Goal: Check status: Check status

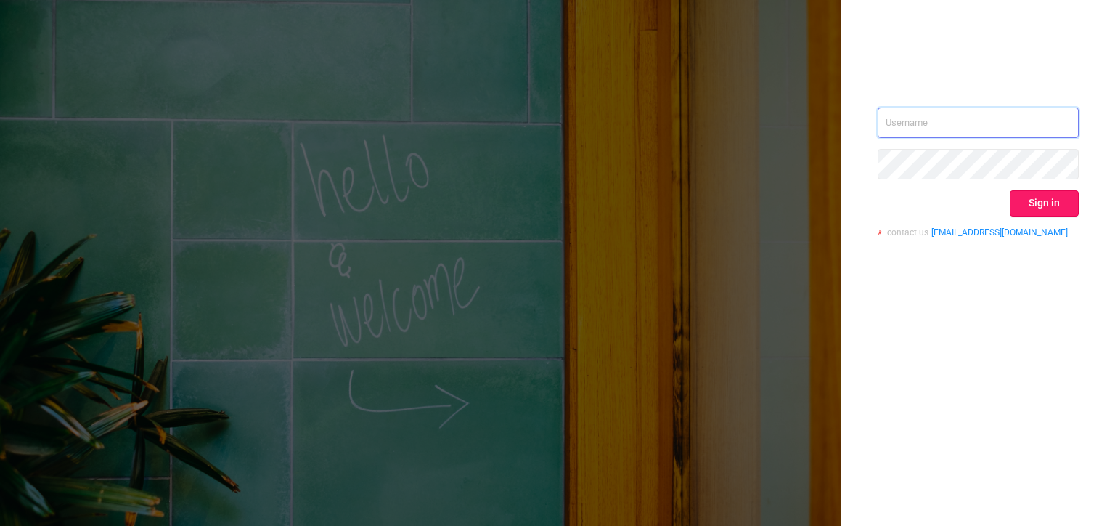
type input "[PERSON_NAME][EMAIL_ADDRESS][DOMAIN_NAME]"
click at [1051, 204] on button "Sign in" at bounding box center [1044, 203] width 69 height 26
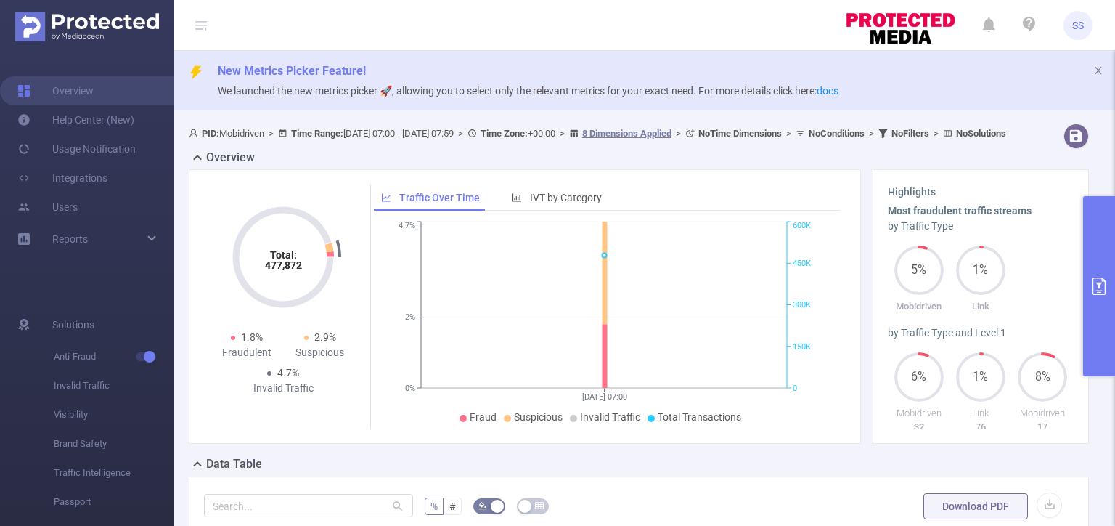
drag, startPoint x: 129, startPoint y: 9, endPoint x: 494, endPoint y: 168, distance: 397.4
click at [494, 168] on div "Overview" at bounding box center [645, 159] width 912 height 20
click at [1114, 260] on button "primary" at bounding box center [1099, 286] width 32 height 180
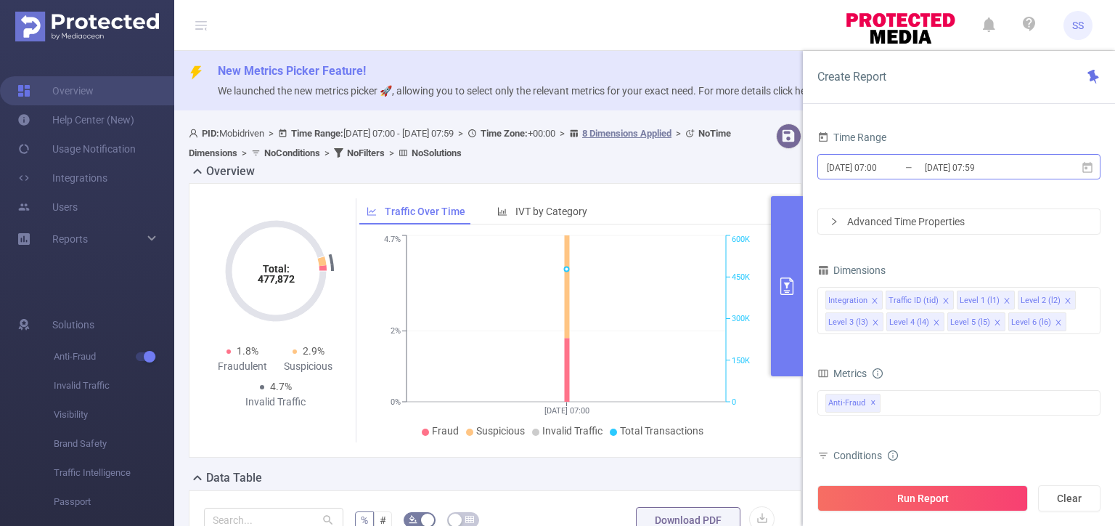
click at [878, 168] on input "[DATE] 07:00" at bounding box center [885, 168] width 118 height 20
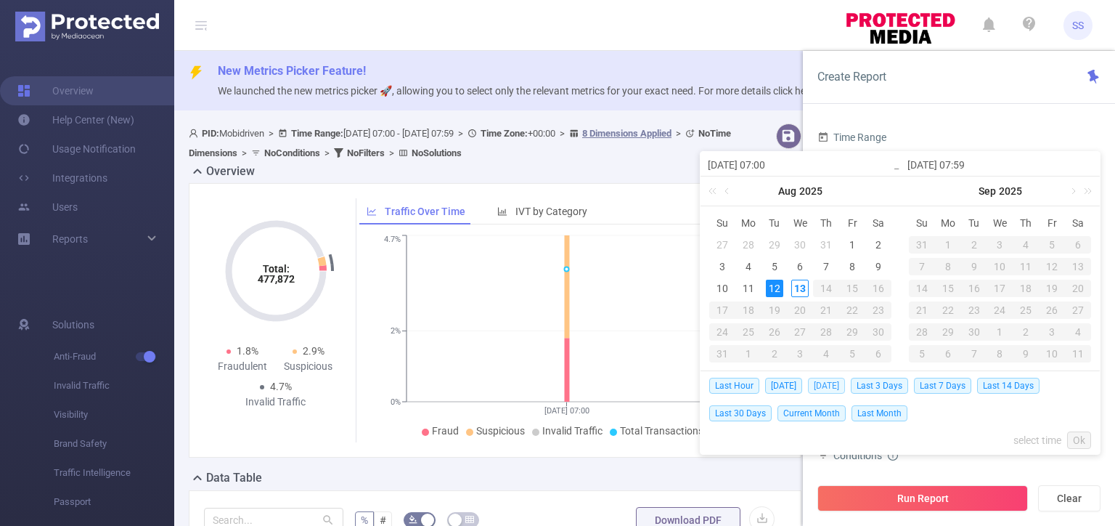
click at [810, 380] on span "[DATE]" at bounding box center [826, 386] width 37 height 16
type input "[DATE] 00:00"
type input "[DATE] 23:59"
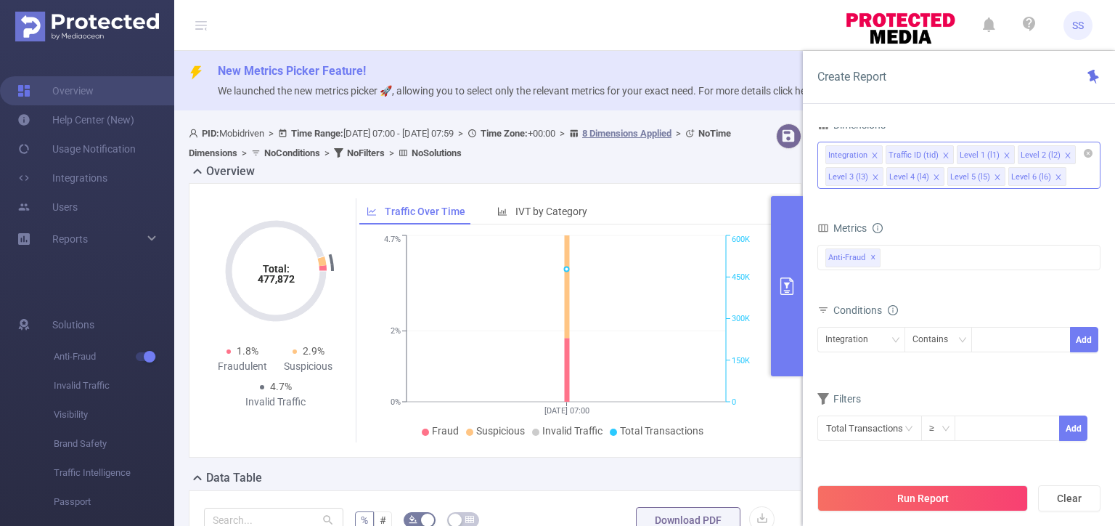
click at [872, 152] on icon "icon: close" at bounding box center [874, 154] width 5 height 5
click at [937, 154] on li "Level 1 (l1)" at bounding box center [926, 154] width 58 height 19
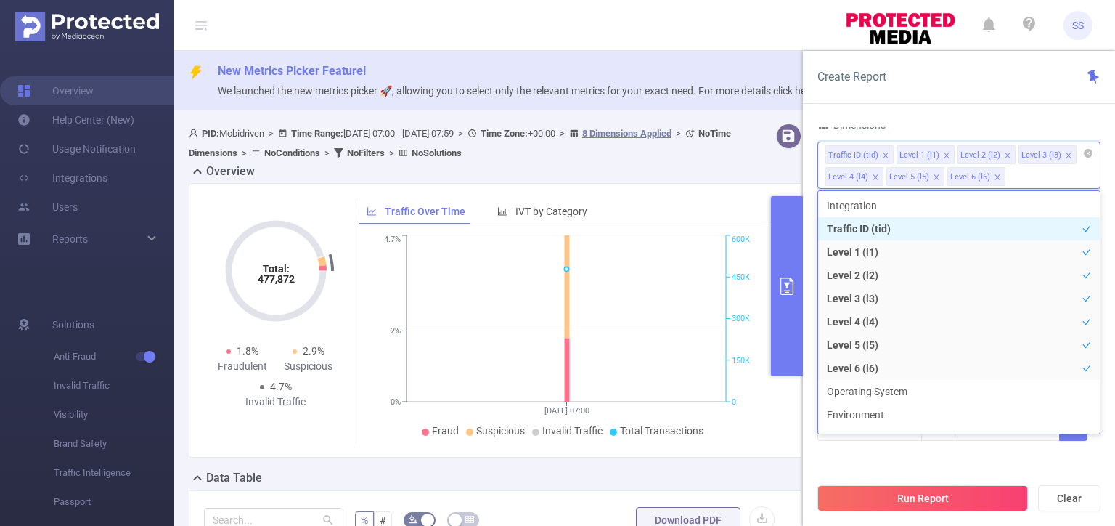
click at [944, 152] on icon "icon: close" at bounding box center [946, 154] width 5 height 5
click at [944, 152] on icon "icon: close" at bounding box center [946, 155] width 7 height 7
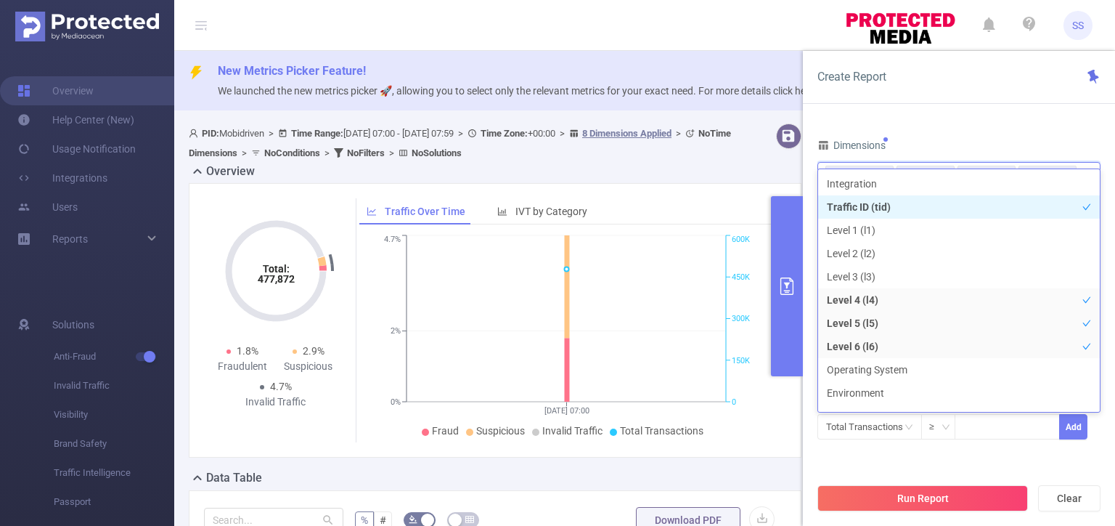
click at [962, 146] on div "Dimensions" at bounding box center [959, 147] width 283 height 24
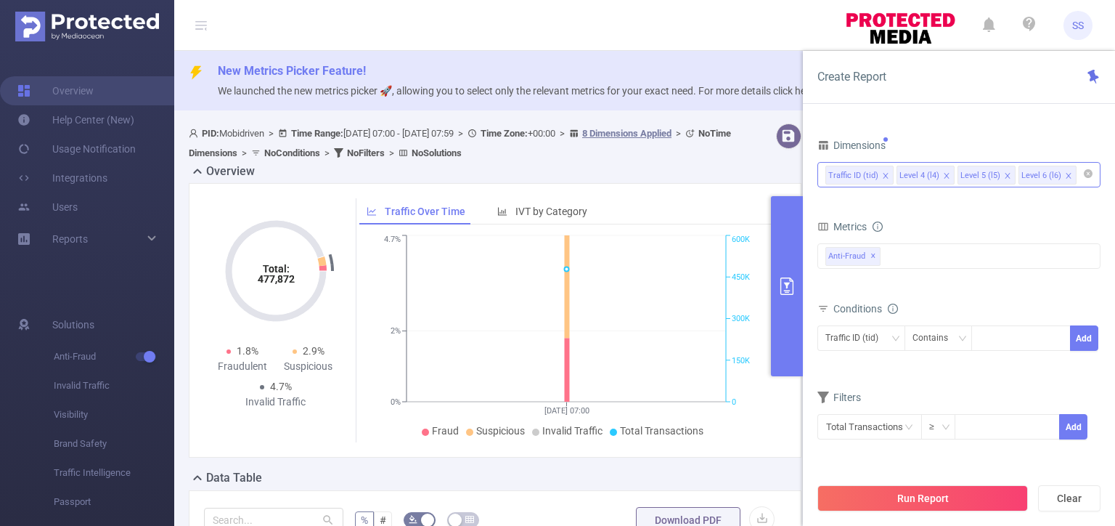
click at [947, 176] on icon "icon: close" at bounding box center [946, 175] width 7 height 7
click at [943, 175] on div "Traffic ID (tid) Level 4 (l4) Level 5 (l5) Level 6 (l6)" at bounding box center [959, 175] width 267 height 24
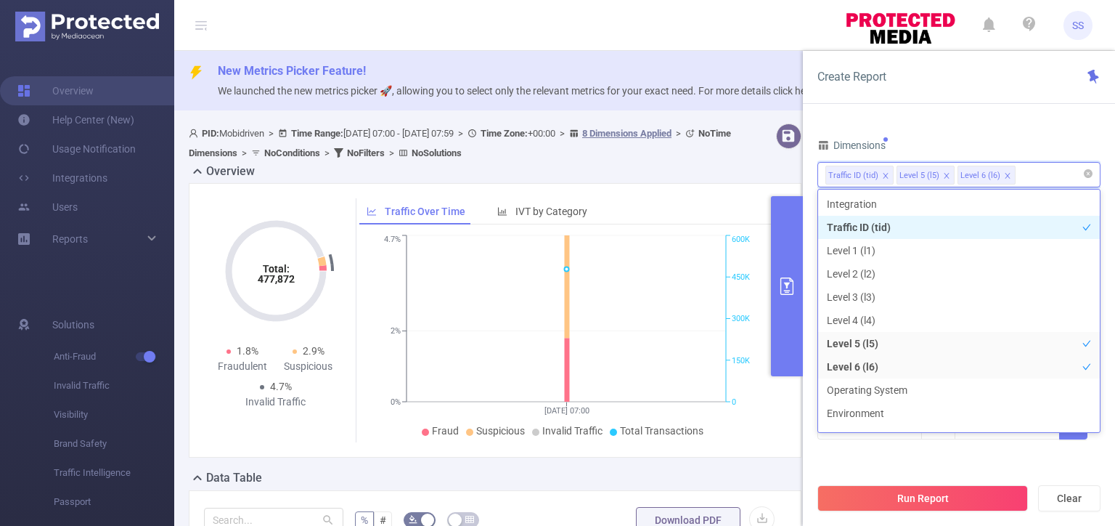
click at [944, 174] on icon "icon: close" at bounding box center [946, 175] width 5 height 5
click at [961, 142] on div "Dimensions" at bounding box center [959, 147] width 283 height 24
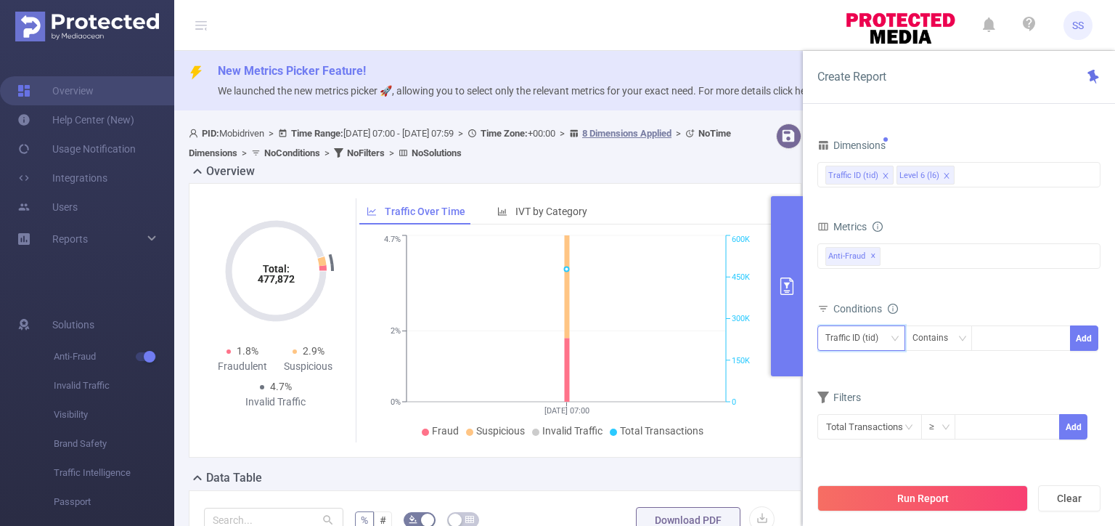
click at [885, 338] on div "Traffic ID (tid)" at bounding box center [857, 338] width 63 height 24
click at [871, 388] on li "Level 6 (l6)" at bounding box center [862, 389] width 88 height 23
click at [873, 355] on div "Level 6 (l6) Contains Add" at bounding box center [959, 341] width 283 height 33
click at [873, 337] on div "Level 6 (l6)" at bounding box center [852, 338] width 52 height 24
click at [871, 365] on li "Traffic ID (tid)" at bounding box center [862, 366] width 88 height 23
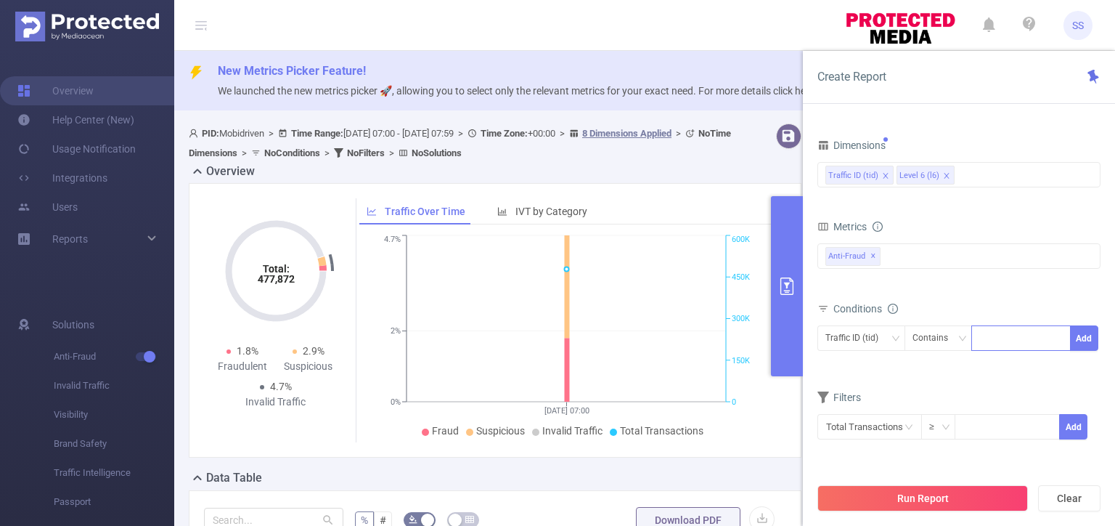
click at [1011, 340] on div at bounding box center [1020, 338] width 83 height 24
type input "mobi"
click at [1043, 310] on div "Conditions" at bounding box center [959, 310] width 283 height 24
click at [1078, 333] on button "Add" at bounding box center [1084, 337] width 28 height 25
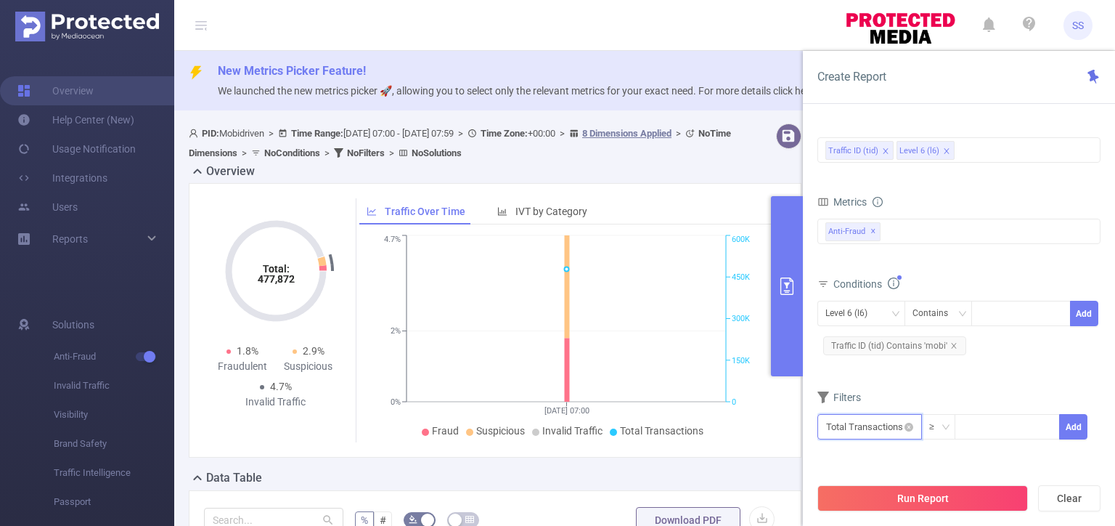
click at [871, 426] on input "text" at bounding box center [870, 426] width 105 height 25
click at [860, 317] on li "Anti-Fraud" at bounding box center [870, 316] width 105 height 23
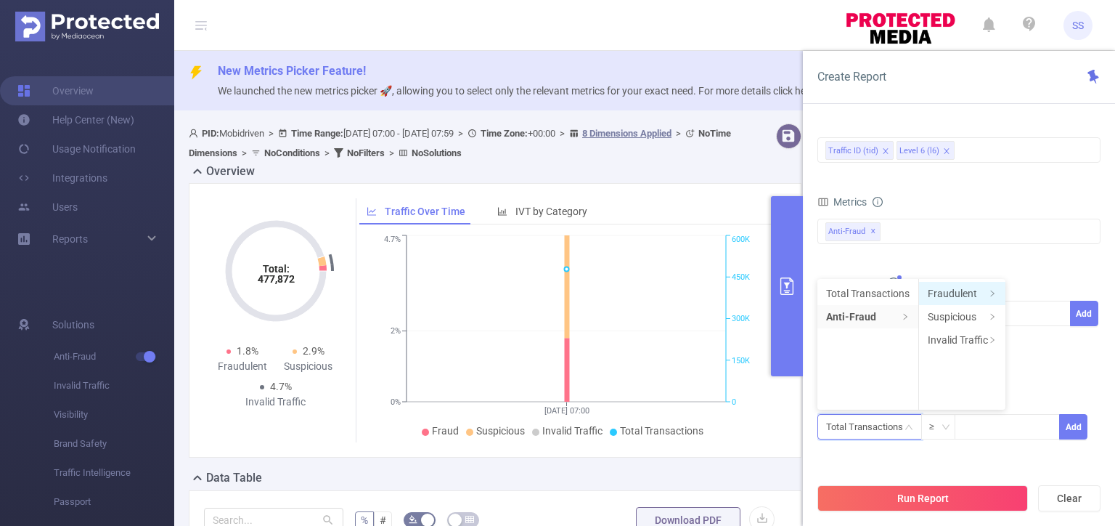
click at [963, 290] on li "Fraudulent" at bounding box center [962, 293] width 86 height 23
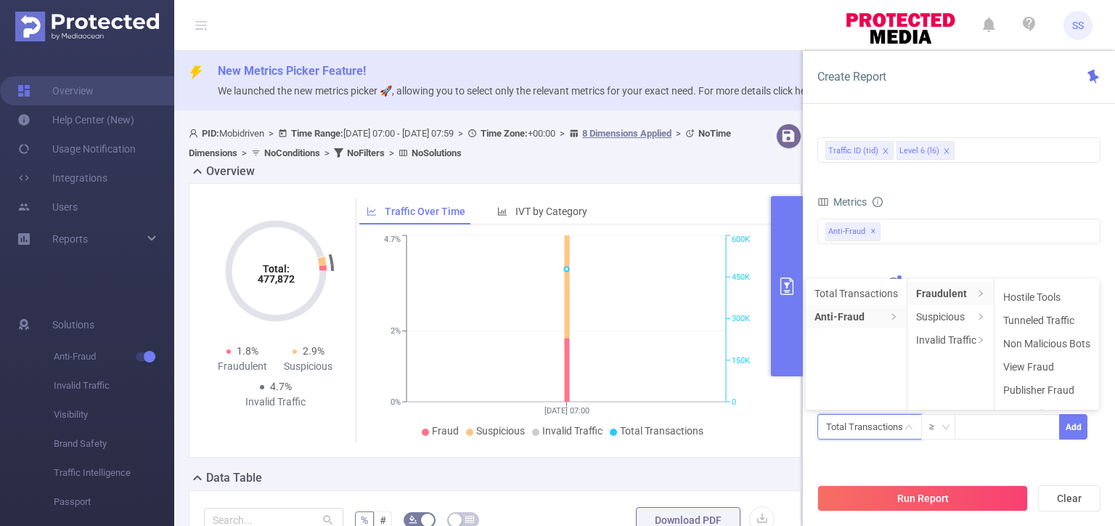
scroll to position [61, 0]
click at [1001, 430] on input at bounding box center [1007, 426] width 103 height 22
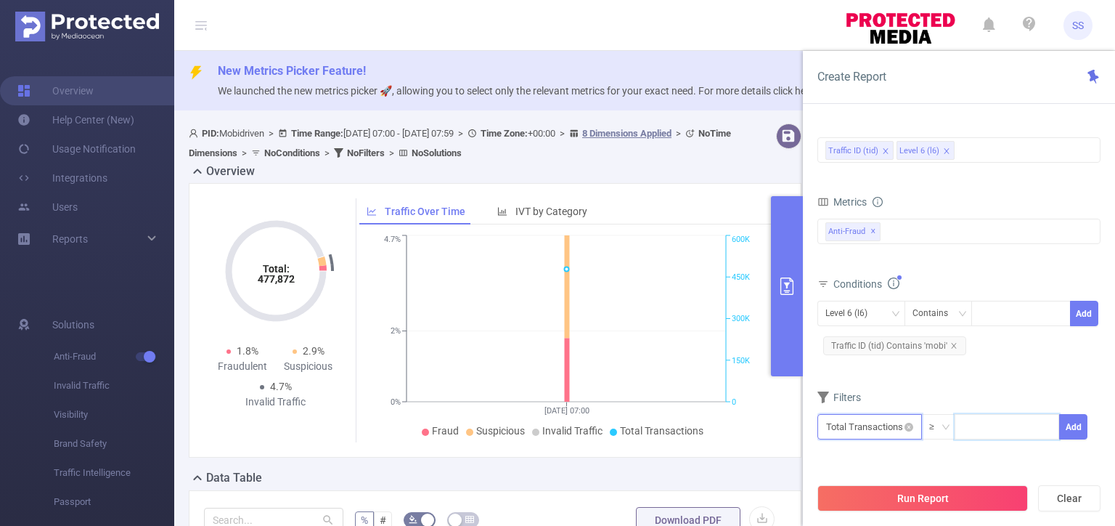
click at [901, 425] on input "text" at bounding box center [870, 426] width 105 height 25
click at [849, 328] on ul "Total Transactions Anti-Fraud" at bounding box center [870, 344] width 105 height 131
click at [854, 323] on li "Anti-Fraud" at bounding box center [870, 316] width 105 height 23
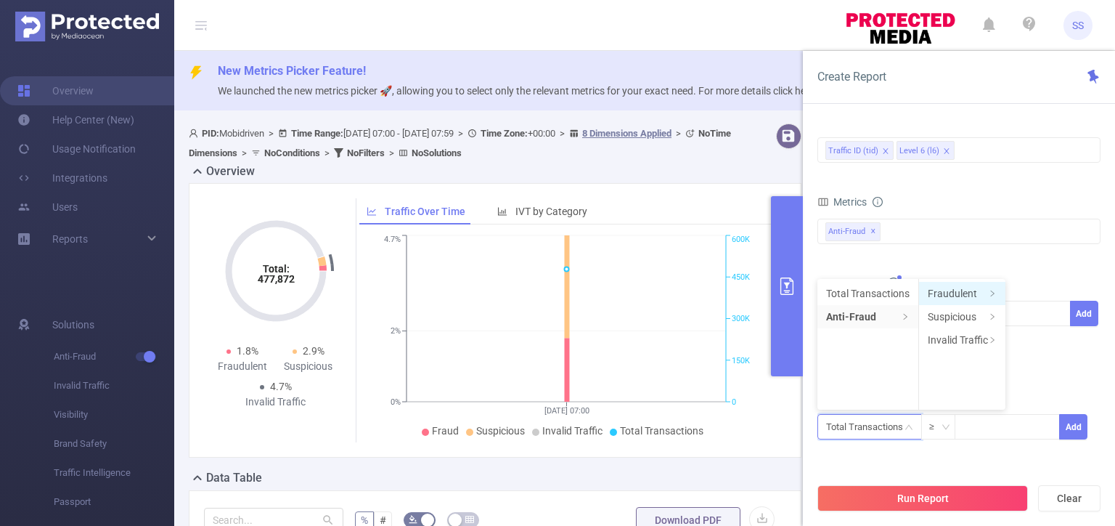
click at [971, 293] on li "Fraudulent" at bounding box center [962, 293] width 86 height 23
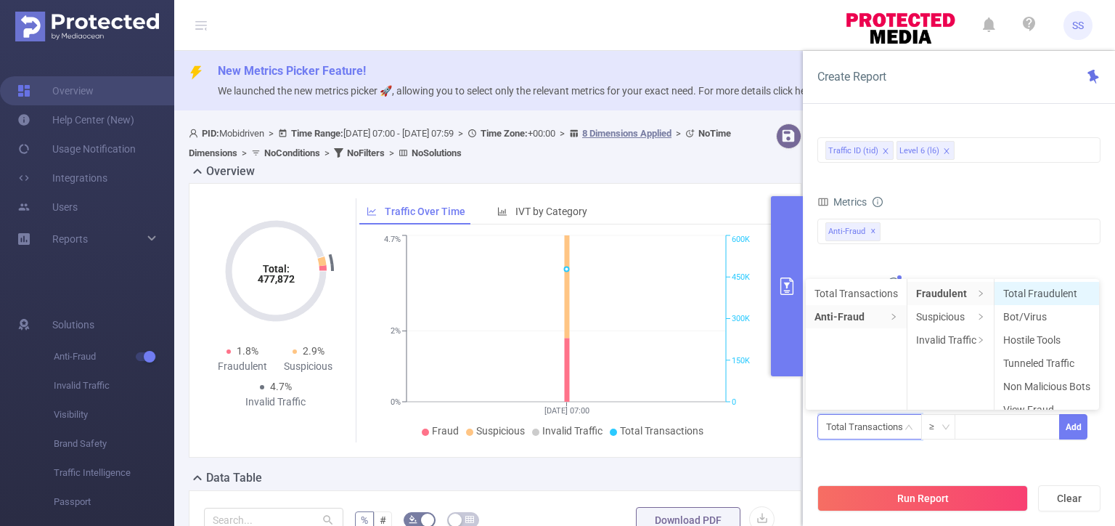
click at [1044, 292] on li "Total Fraudulent" at bounding box center [1047, 293] width 105 height 23
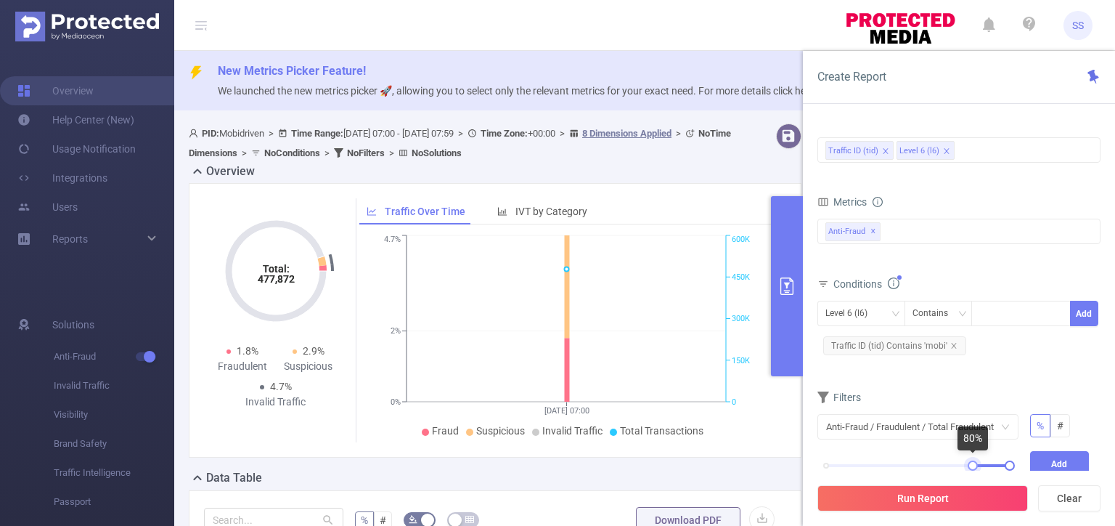
drag, startPoint x: 824, startPoint y: 462, endPoint x: 971, endPoint y: 465, distance: 147.4
click at [971, 465] on div at bounding box center [973, 465] width 10 height 10
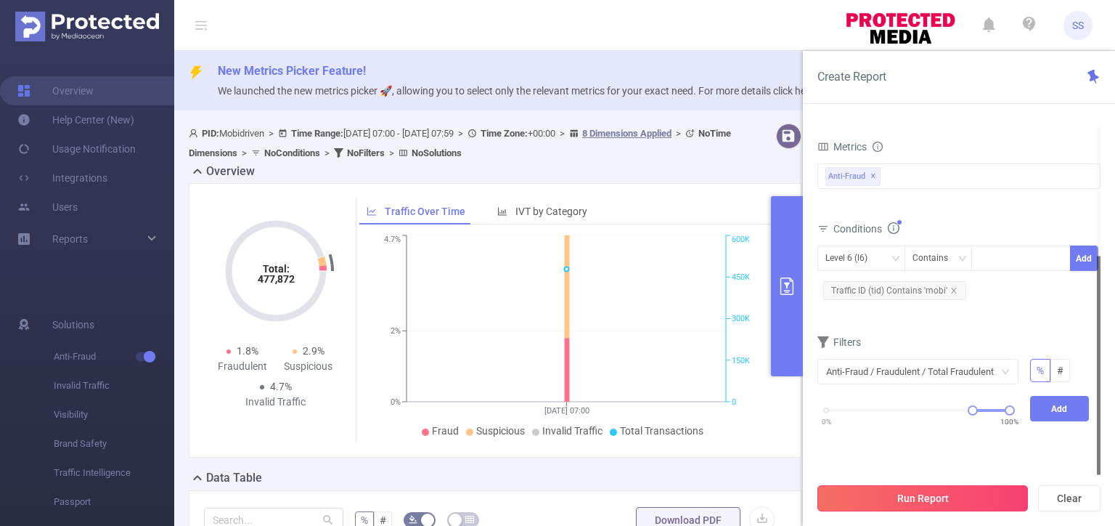
click at [933, 497] on button "Run Report" at bounding box center [923, 498] width 211 height 26
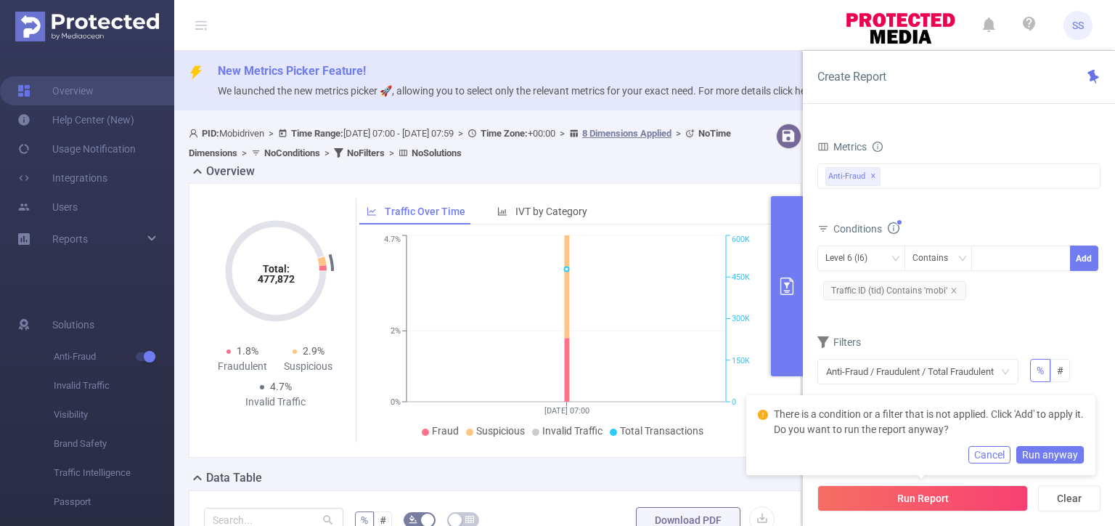
click at [1077, 369] on div "% #" at bounding box center [1059, 371] width 71 height 25
click at [999, 447] on button "Cancel" at bounding box center [990, 454] width 42 height 17
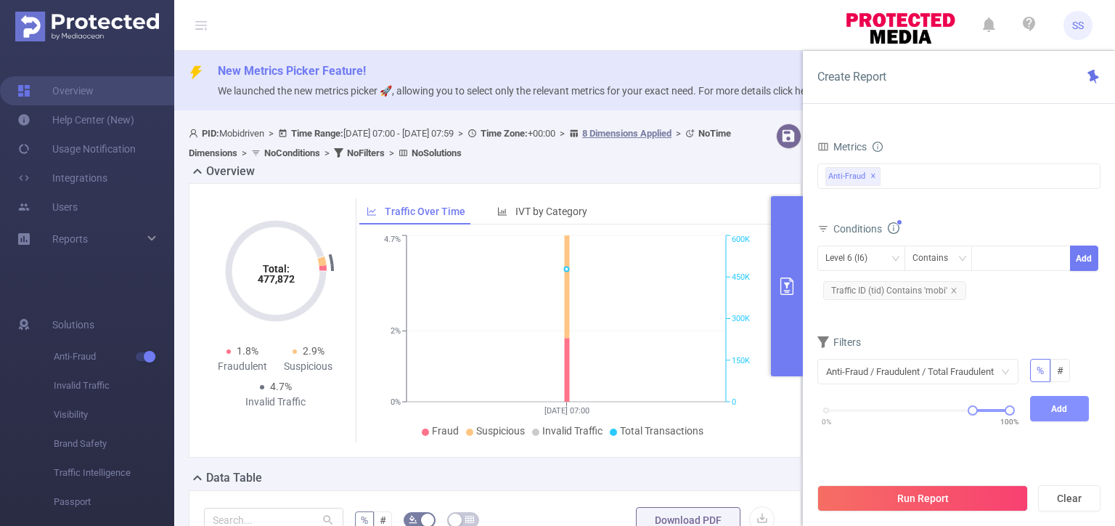
click at [1075, 415] on button "Add" at bounding box center [1060, 408] width 60 height 25
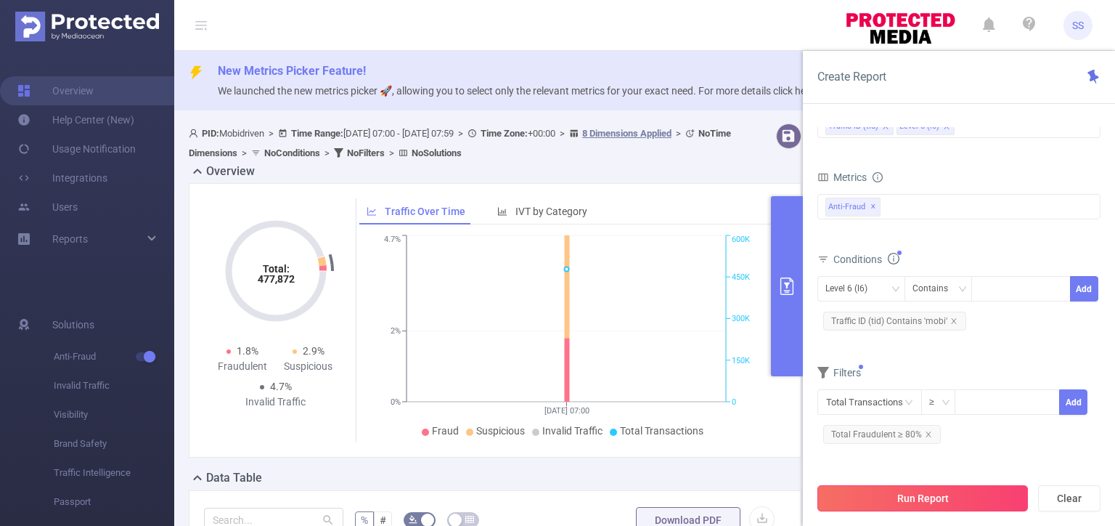
click at [970, 494] on button "Run Report" at bounding box center [923, 498] width 211 height 26
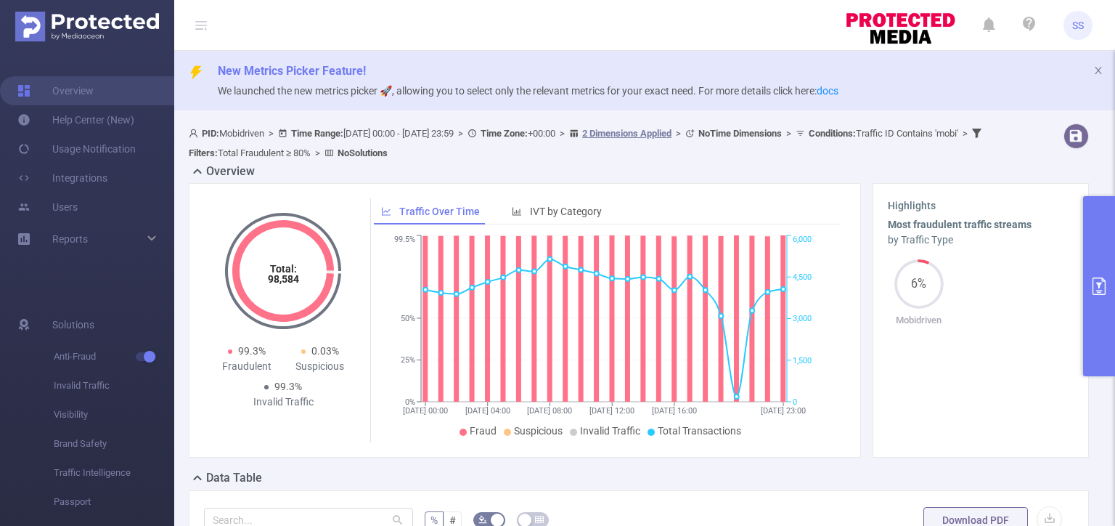
click at [696, 465] on div "Total: 98,584 Total: 98,584 99.3% Fraudulent 0.03% Suspicious 99.3% Invalid Tra…" at bounding box center [639, 326] width 912 height 286
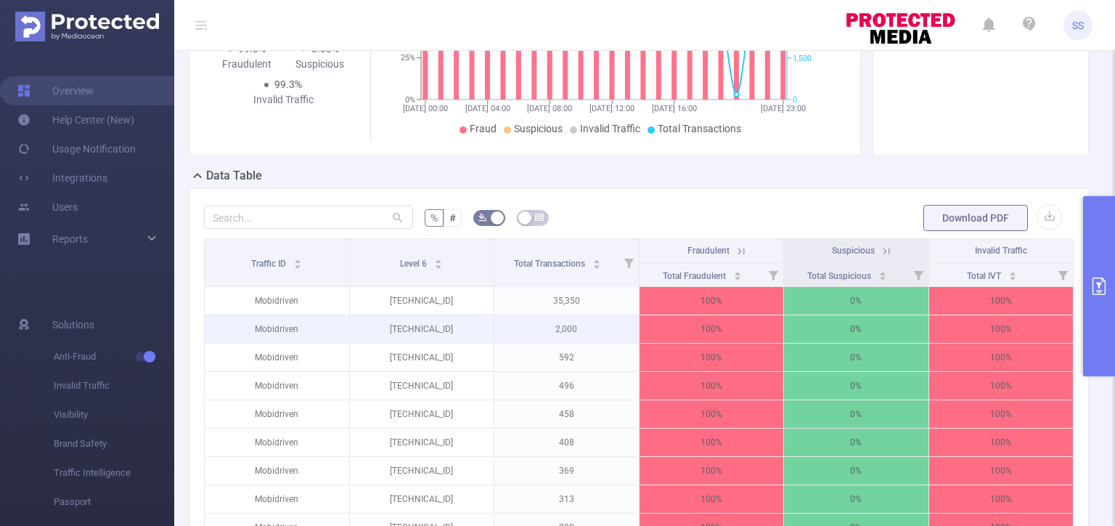
scroll to position [363, 0]
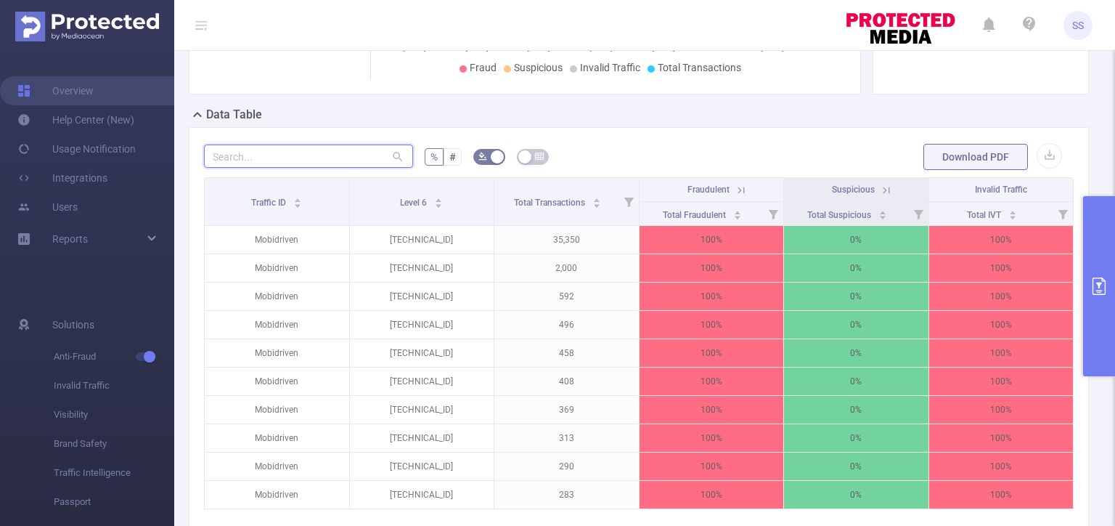
click at [288, 147] on input "text" at bounding box center [308, 155] width 209 height 23
paste input "[TECHNICAL_ID]"
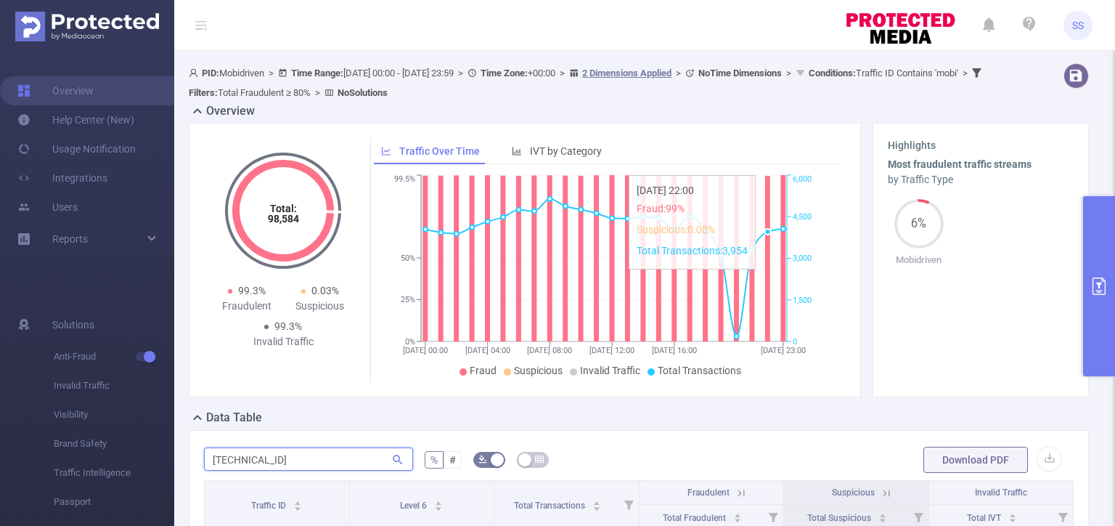
scroll to position [15, 0]
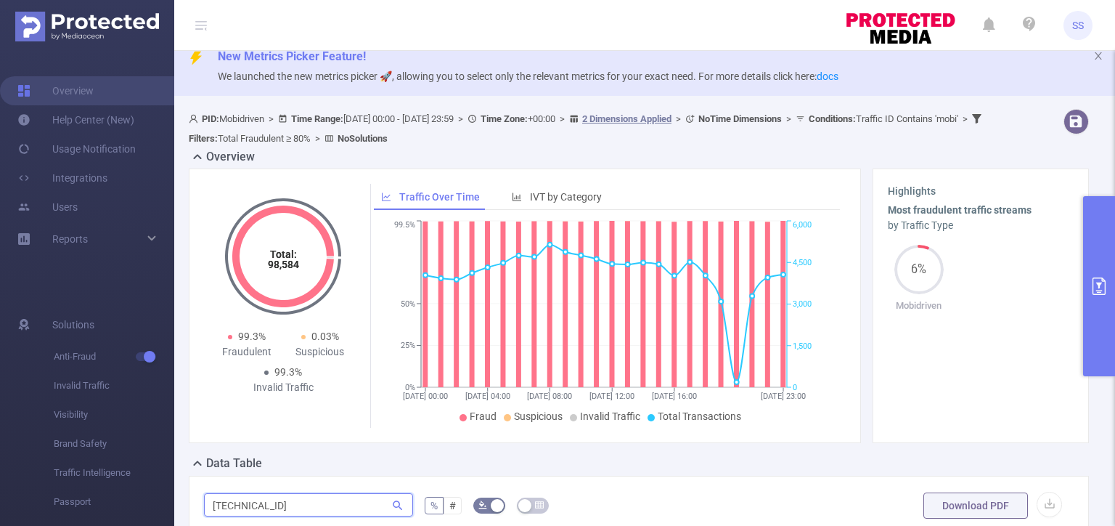
type input "[TECHNICAL_ID]"
click at [1111, 279] on button "primary" at bounding box center [1099, 286] width 32 height 180
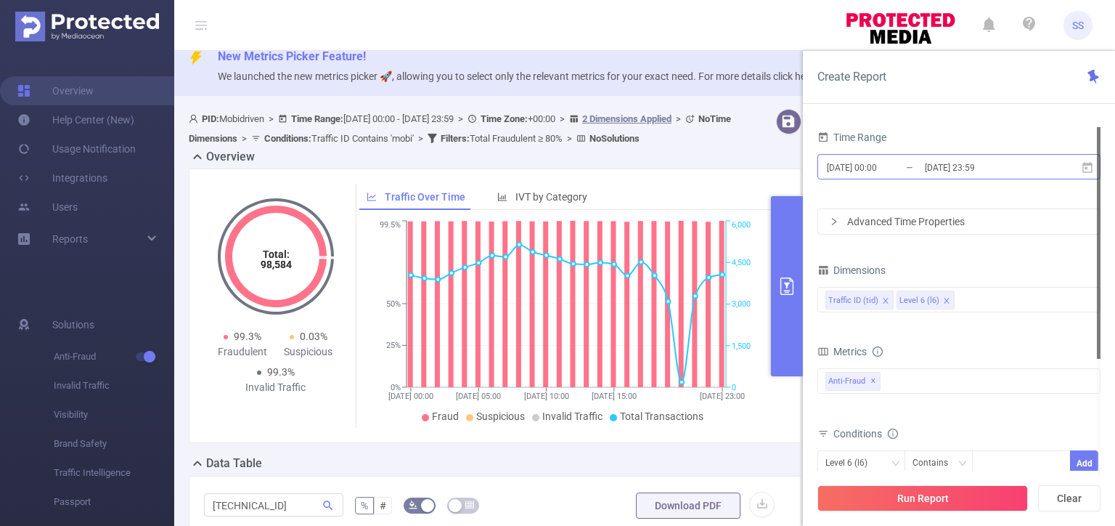
click at [887, 166] on input "[DATE] 00:00" at bounding box center [885, 168] width 118 height 20
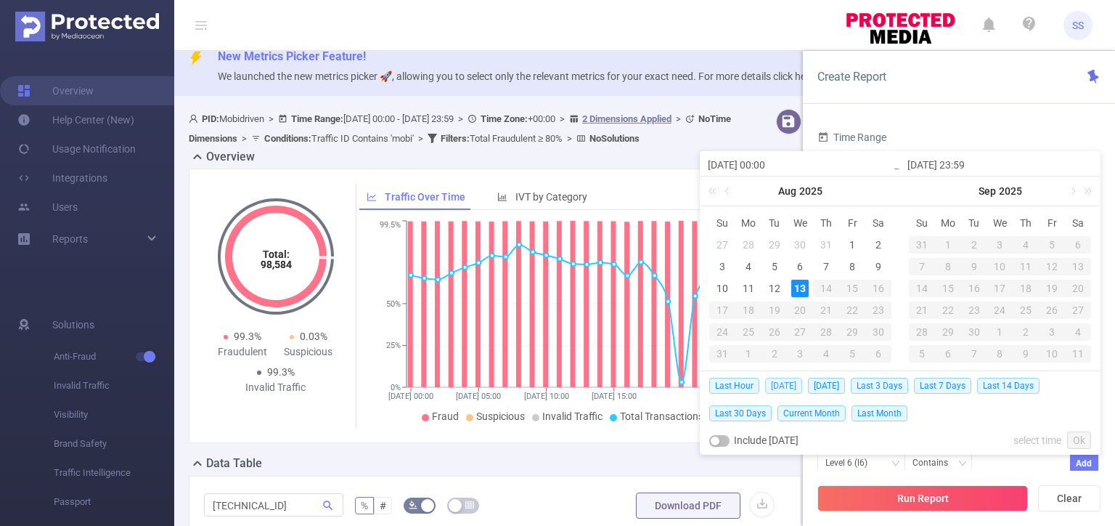
click at [780, 384] on span "[DATE]" at bounding box center [783, 386] width 37 height 16
type input "[DATE] 00:00"
type input "[DATE] 23:59"
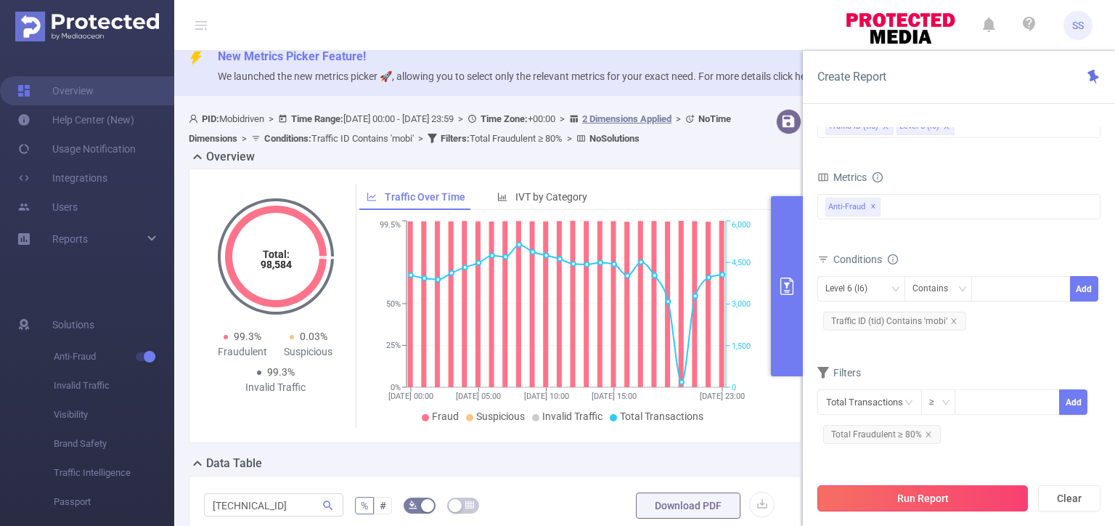
click at [947, 497] on button "Run Report" at bounding box center [923, 498] width 211 height 26
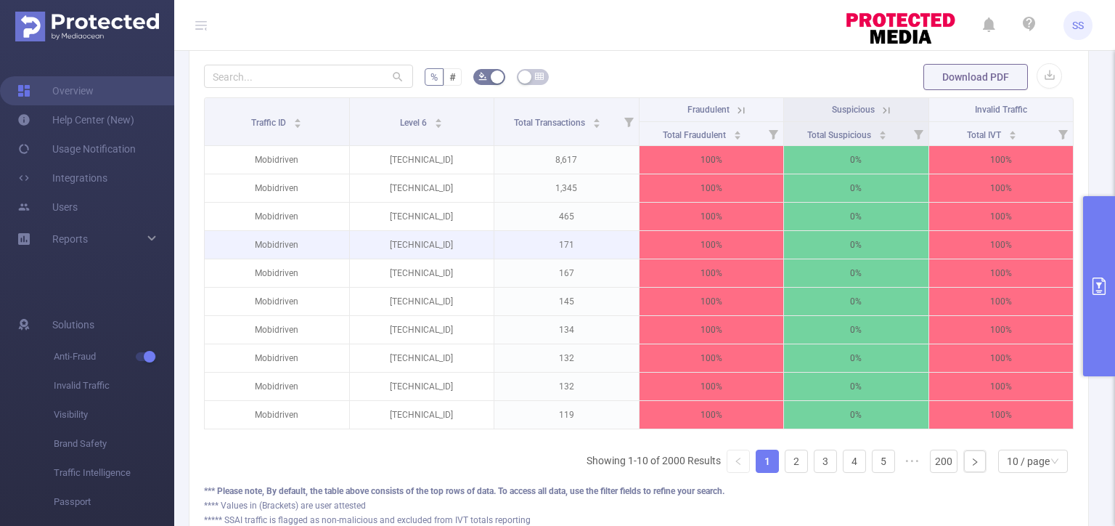
scroll to position [450, 0]
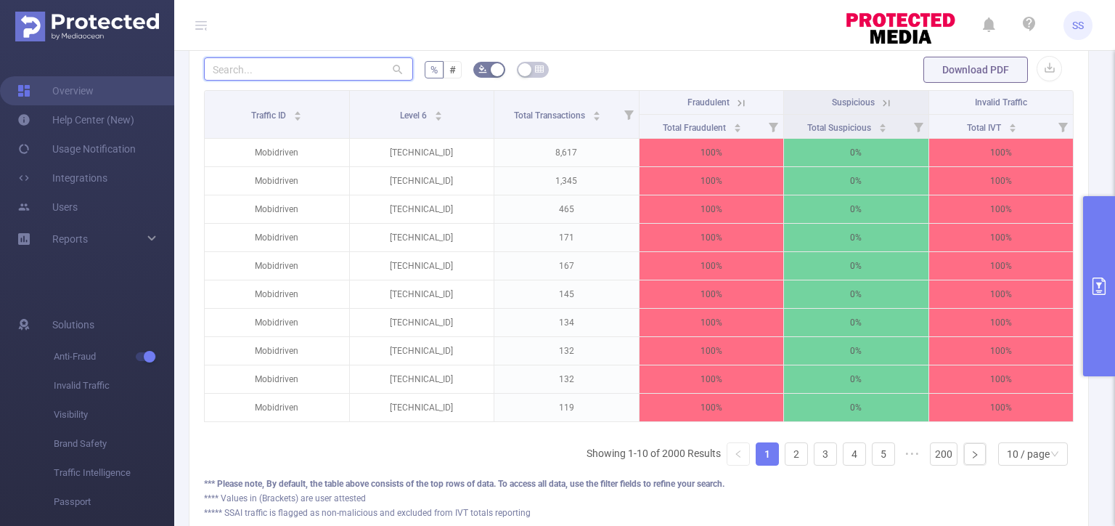
click at [290, 67] on input "text" at bounding box center [308, 68] width 209 height 23
paste input "[TECHNICAL_ID]"
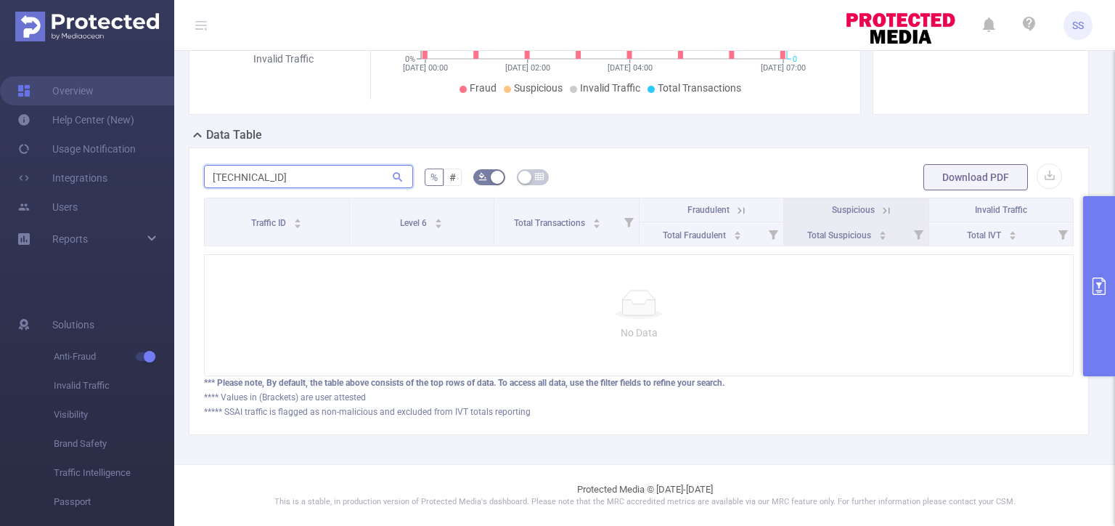
click at [296, 165] on input "[TECHNICAL_ID]" at bounding box center [308, 176] width 209 height 23
paste input "[TECHNICAL_ID]"
type input "[TECHNICAL_ID]"
